Goal: Find specific page/section: Find specific page/section

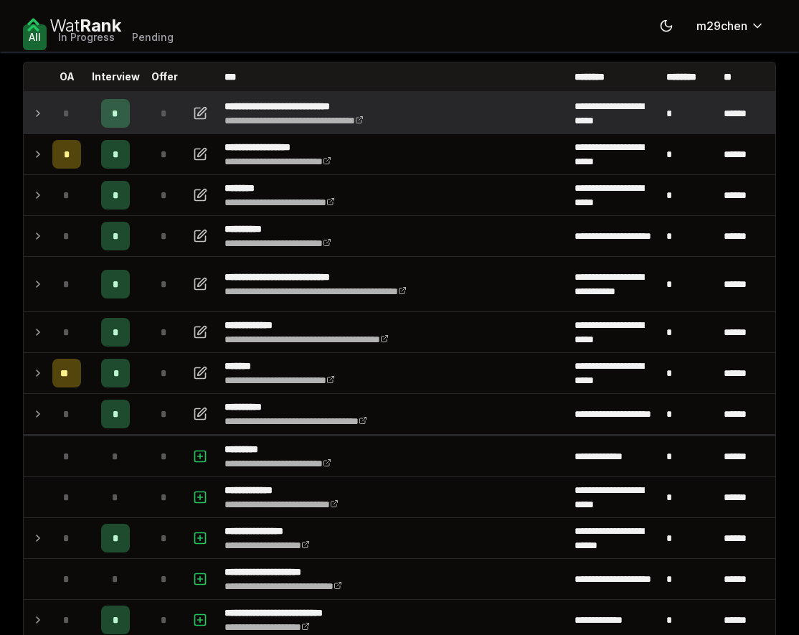
scroll to position [77, 0]
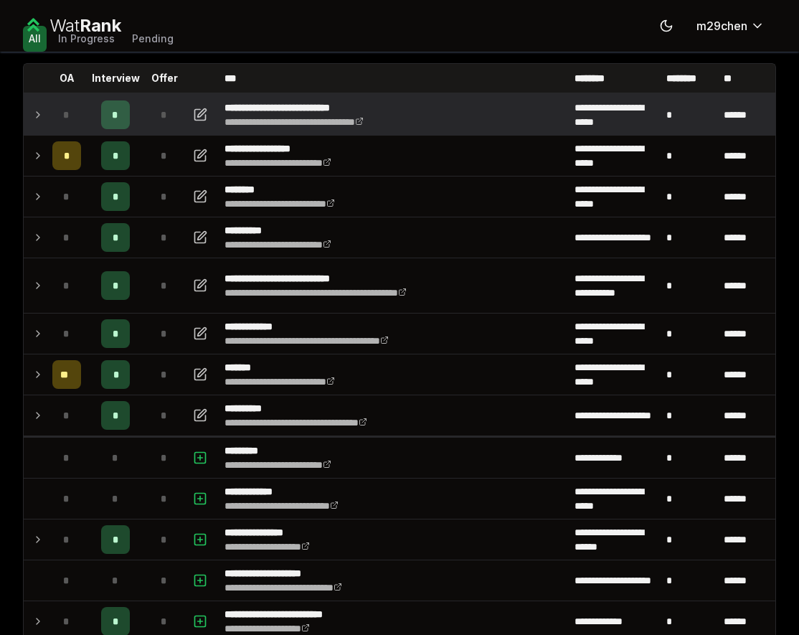
click at [169, 116] on div "*" at bounding box center [164, 114] width 29 height 29
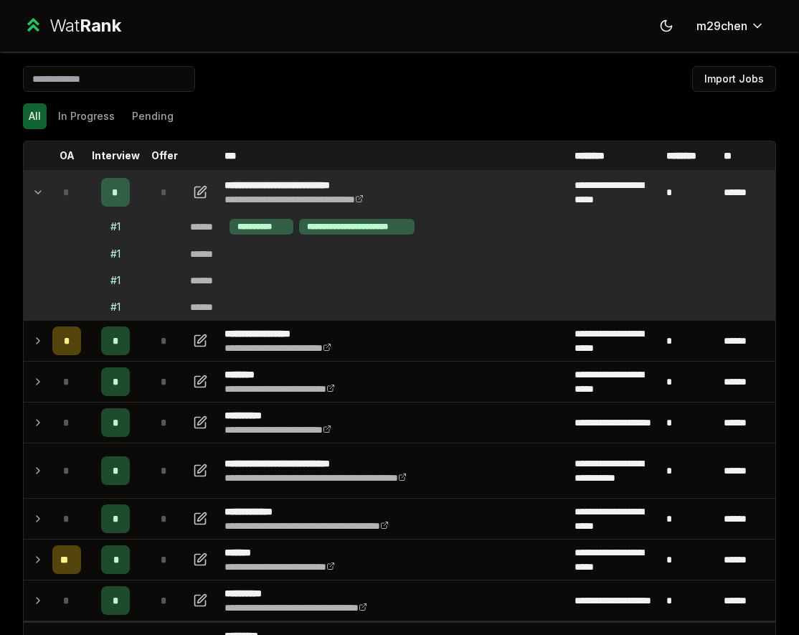
scroll to position [441, 0]
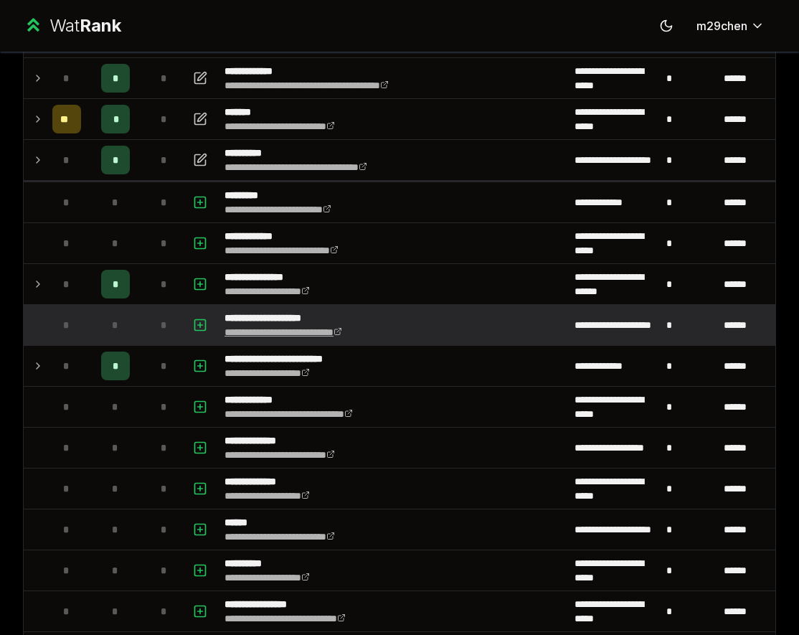
click at [317, 327] on link "**********" at bounding box center [284, 332] width 118 height 10
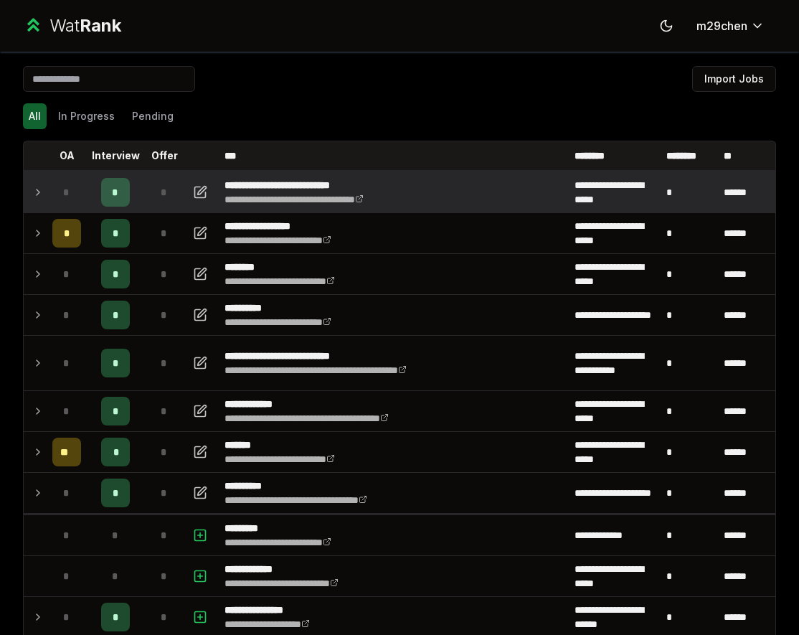
click at [32, 184] on icon at bounding box center [37, 192] width 11 height 17
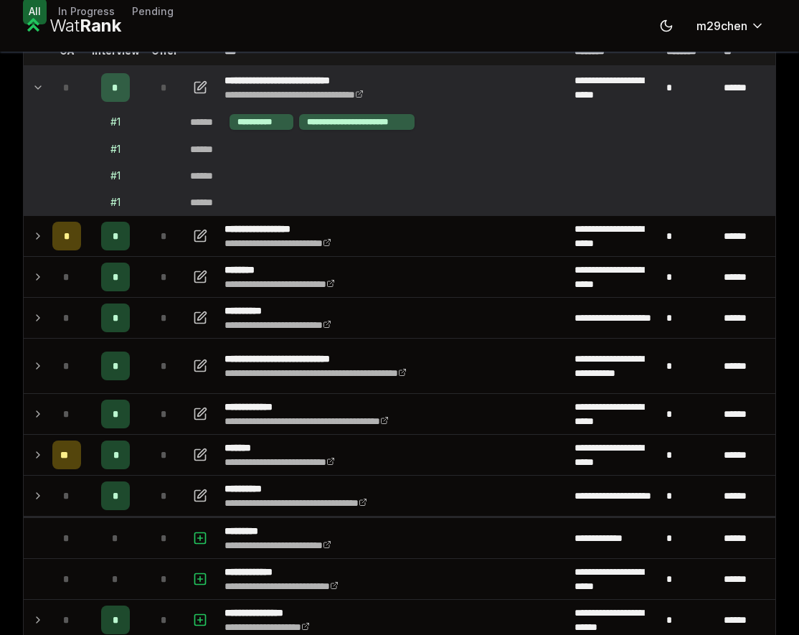
scroll to position [28, 0]
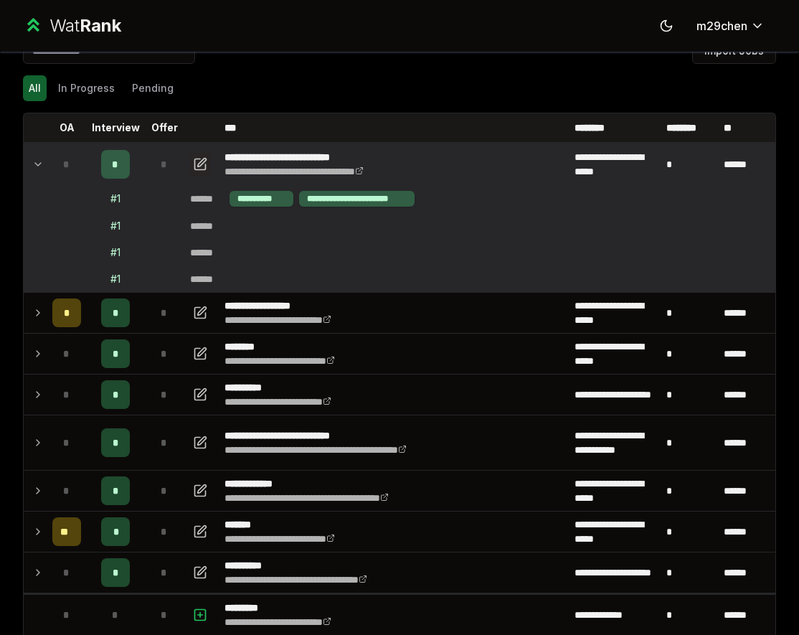
click at [198, 159] on icon "button" at bounding box center [200, 164] width 11 height 11
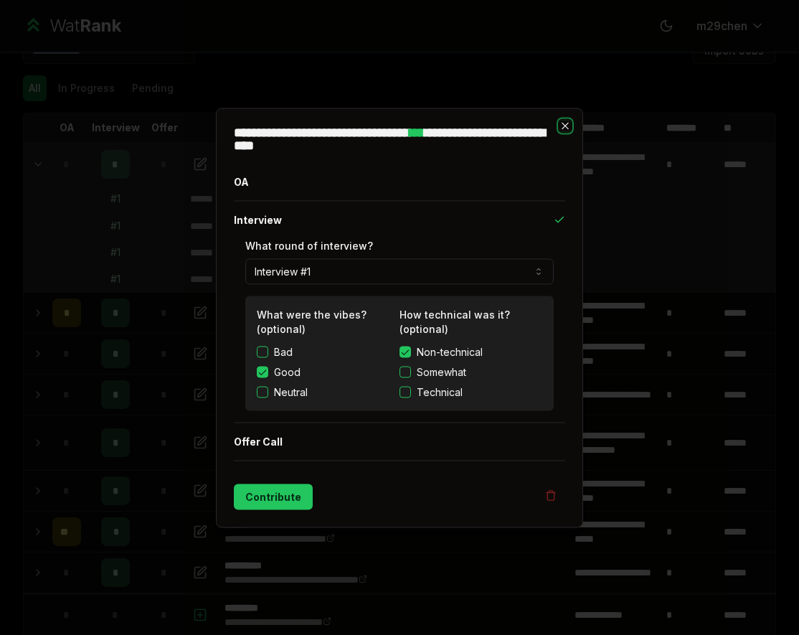
click at [568, 126] on icon "button" at bounding box center [565, 125] width 11 height 11
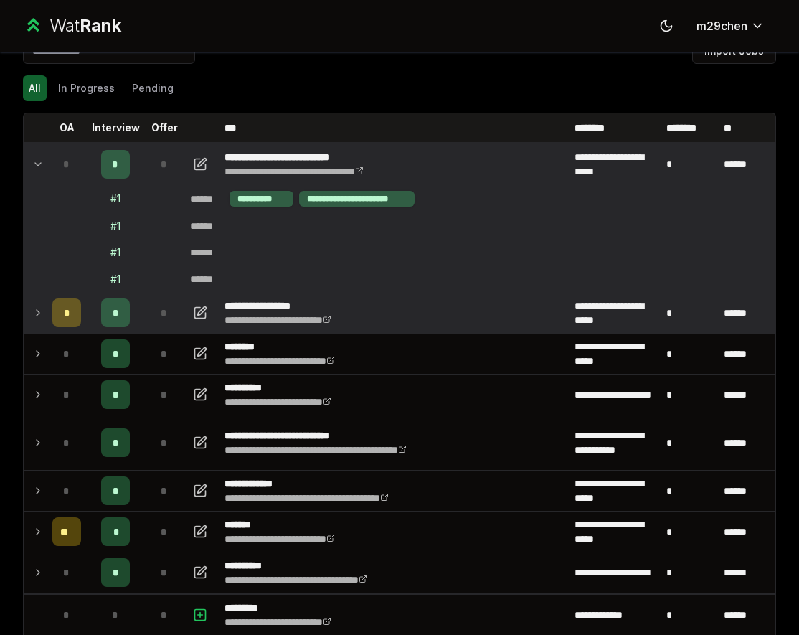
click at [143, 320] on td "*" at bounding box center [115, 313] width 57 height 40
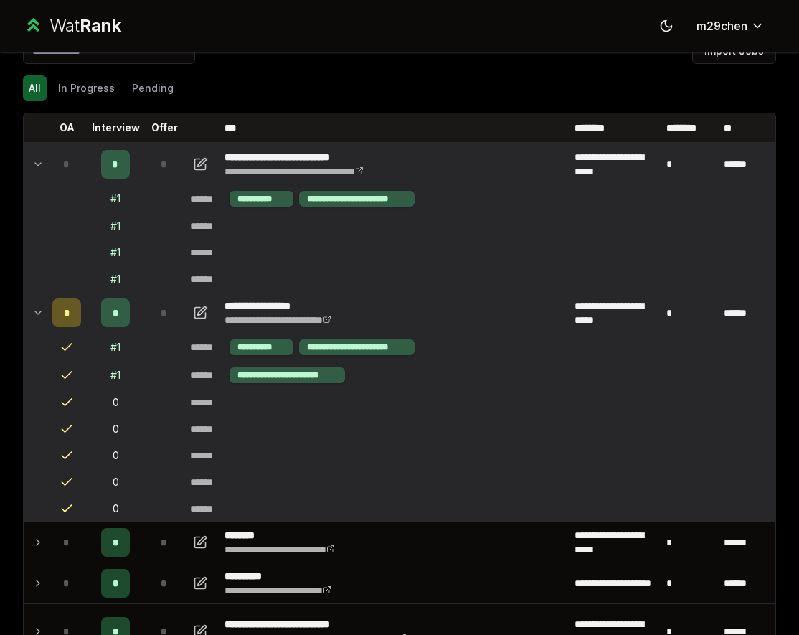
click at [143, 320] on td "*" at bounding box center [115, 313] width 57 height 40
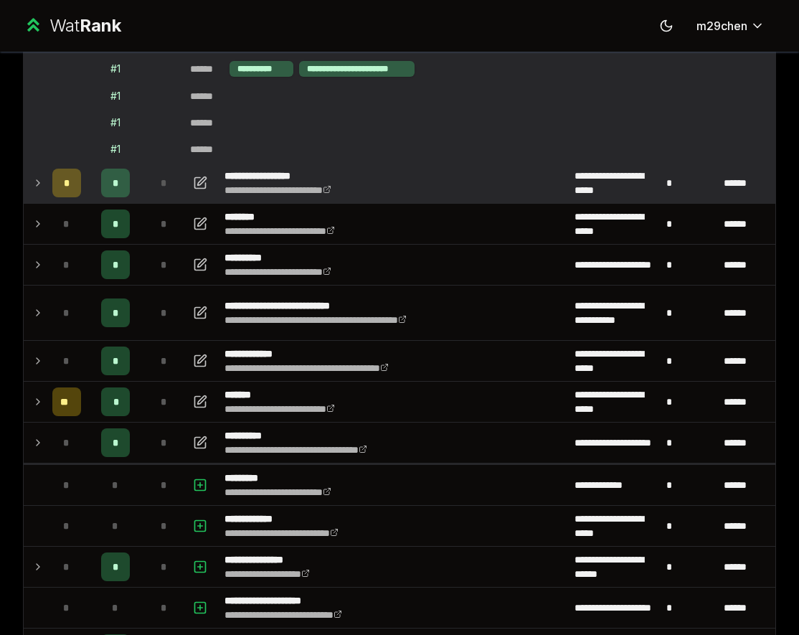
scroll to position [182, 0]
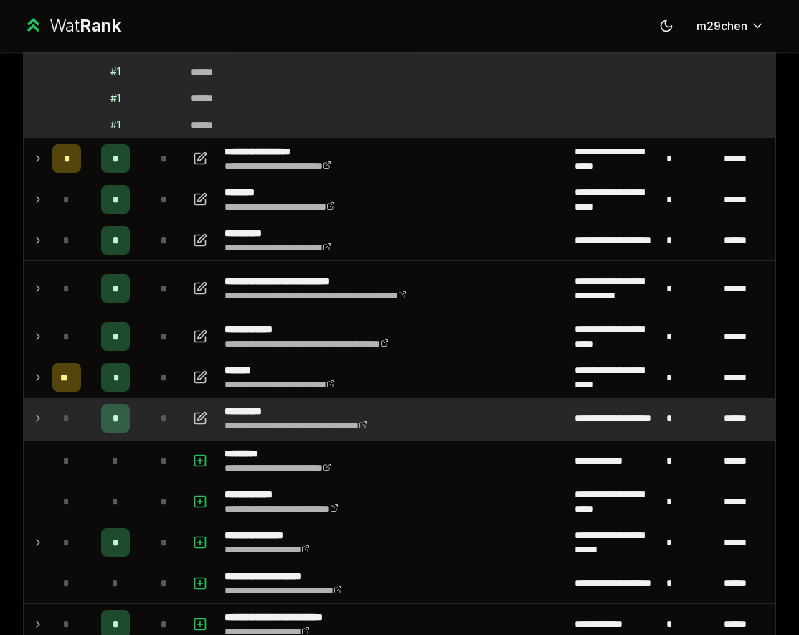
click at [148, 403] on td "*" at bounding box center [164, 418] width 40 height 40
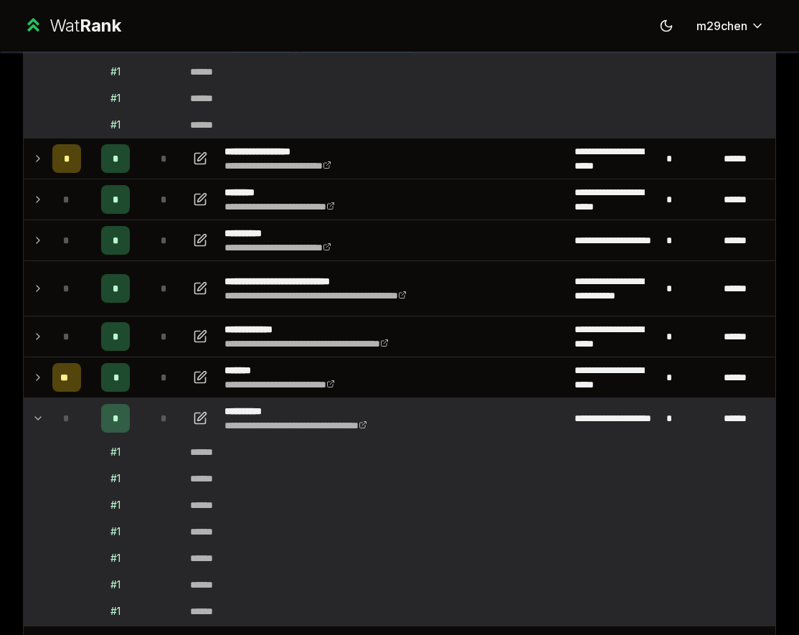
click at [149, 404] on td "*" at bounding box center [164, 418] width 40 height 40
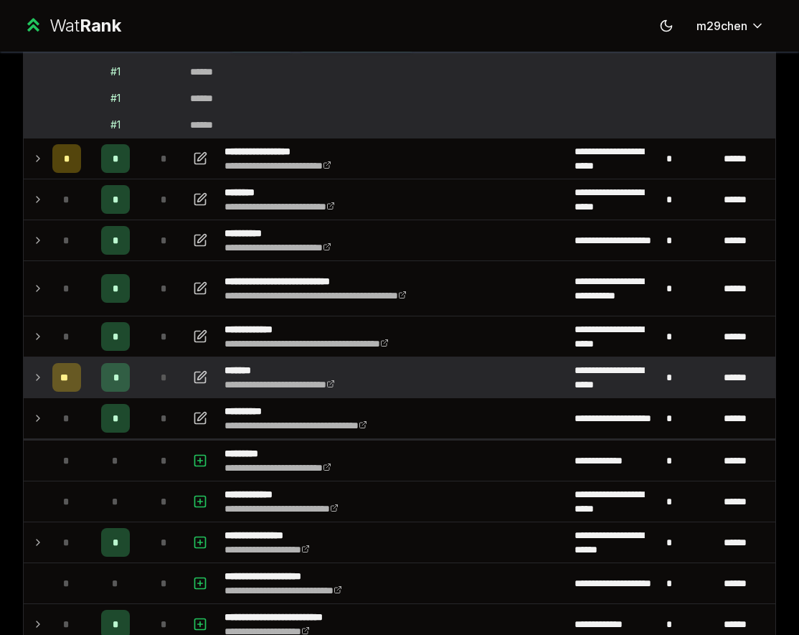
click at [149, 384] on td "*" at bounding box center [164, 377] width 40 height 40
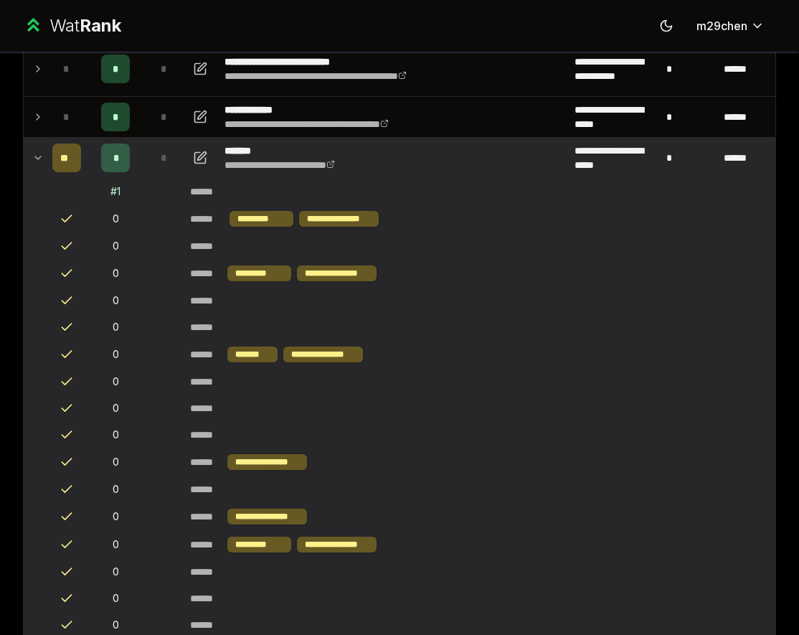
scroll to position [356, 0]
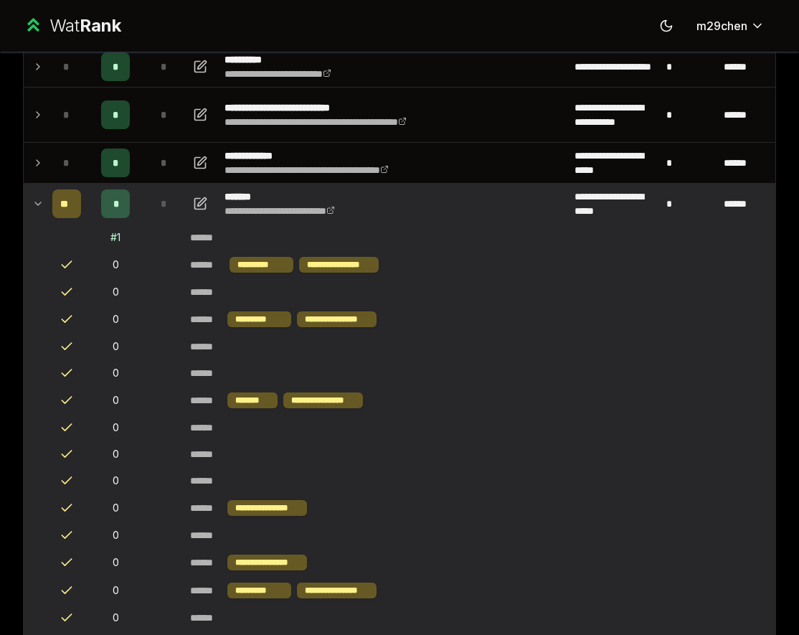
click at [41, 207] on icon at bounding box center [37, 203] width 11 height 17
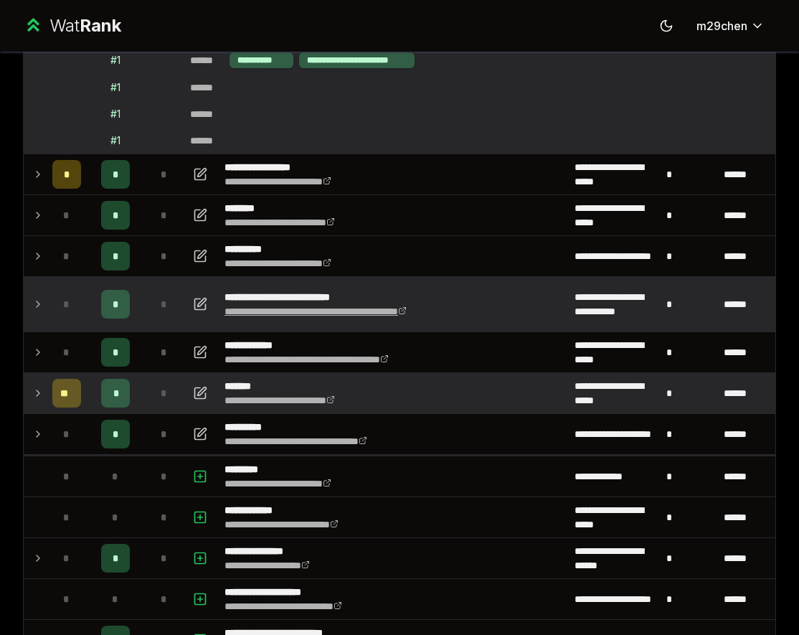
scroll to position [168, 0]
